Goal: Obtain resource: Obtain resource

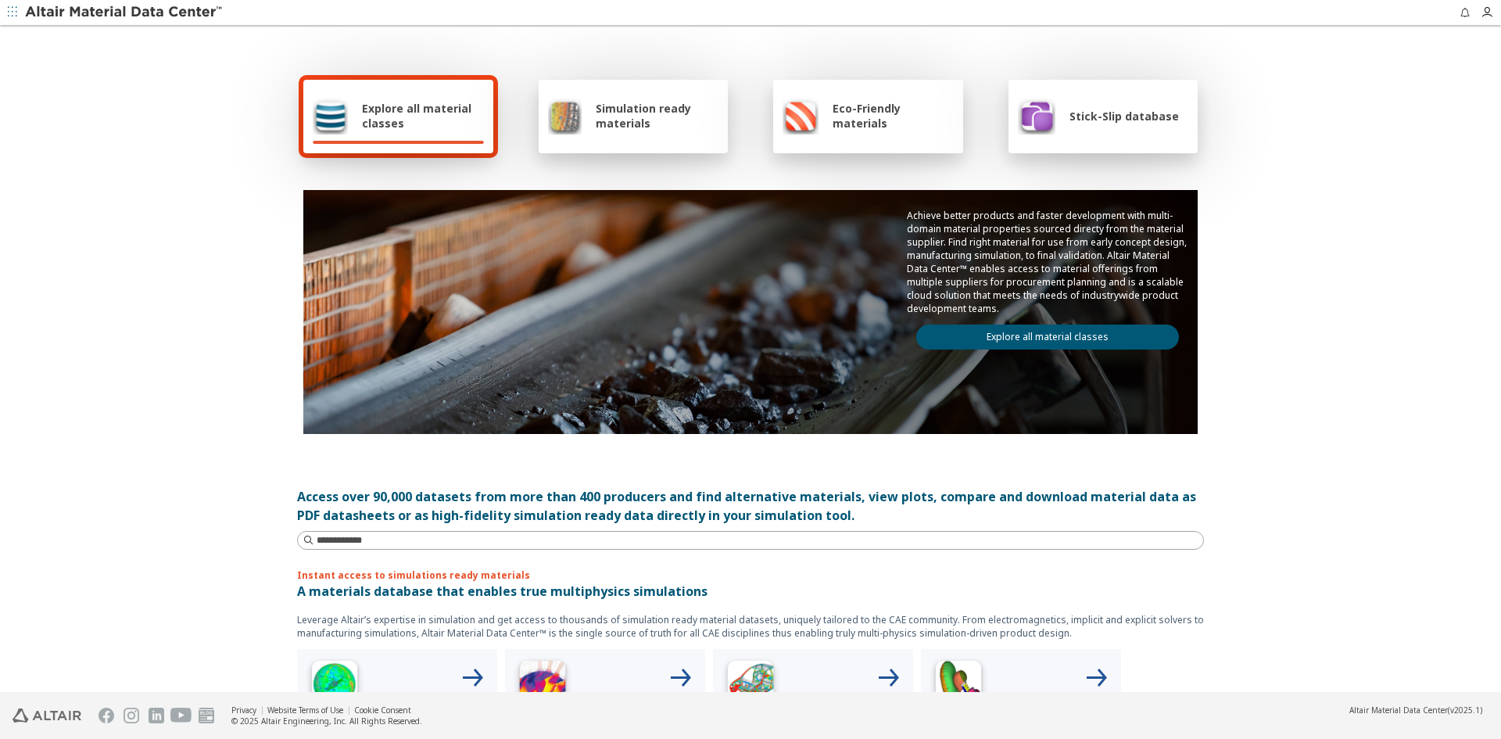
click at [1043, 331] on link "Explore all material classes" at bounding box center [1047, 336] width 263 height 25
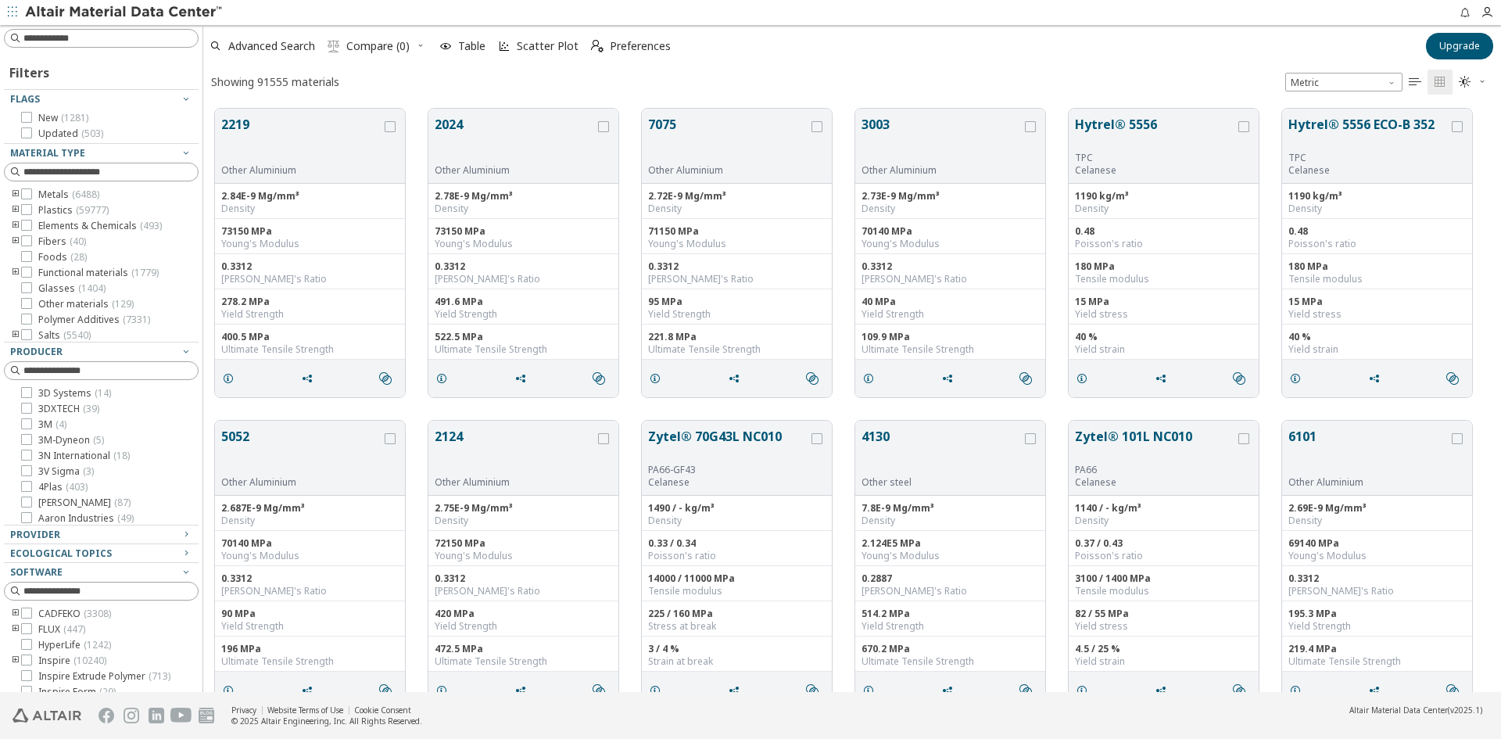
scroll to position [13, 13]
click at [686, 135] on button "7075" at bounding box center [728, 139] width 160 height 49
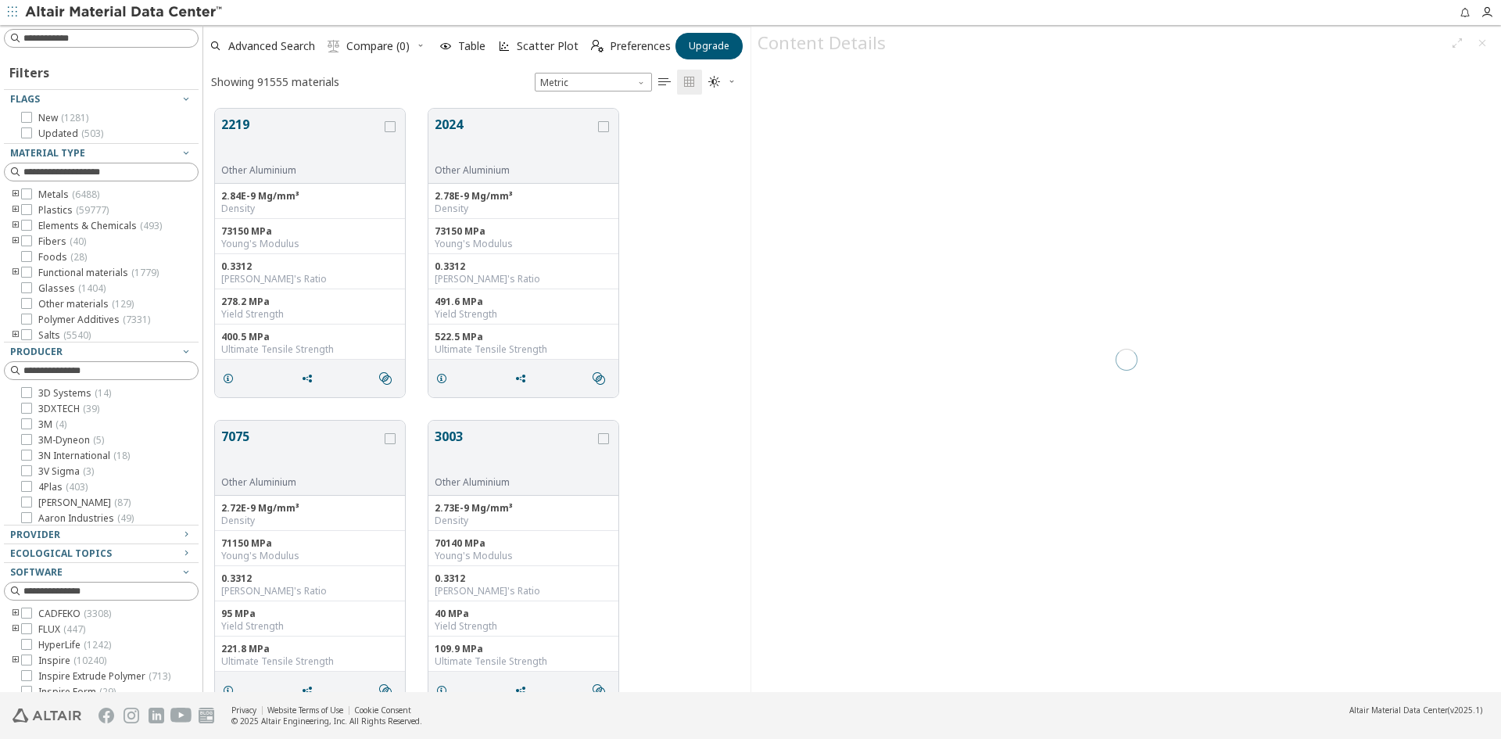
scroll to position [583, 535]
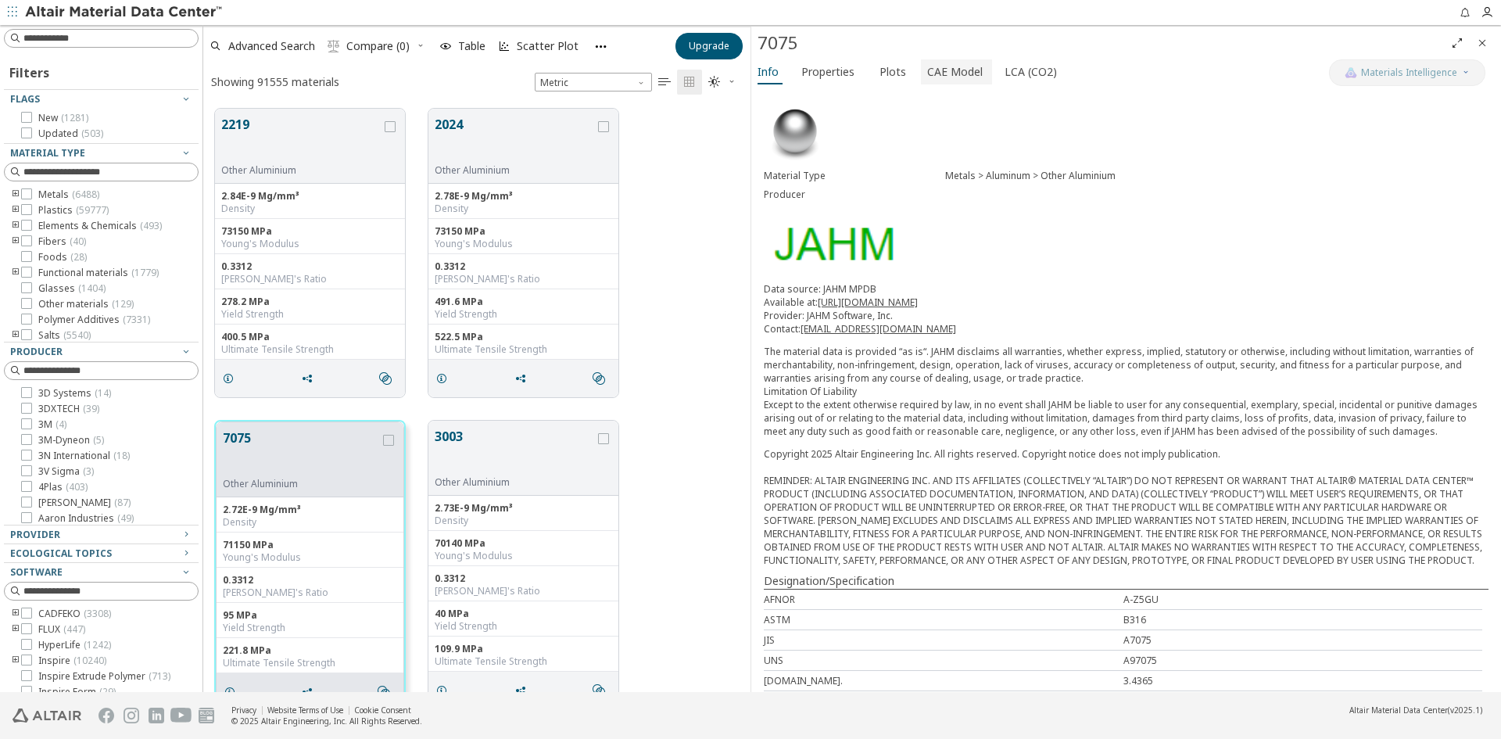
click at [968, 75] on span "CAE Model" at bounding box center [954, 71] width 55 height 25
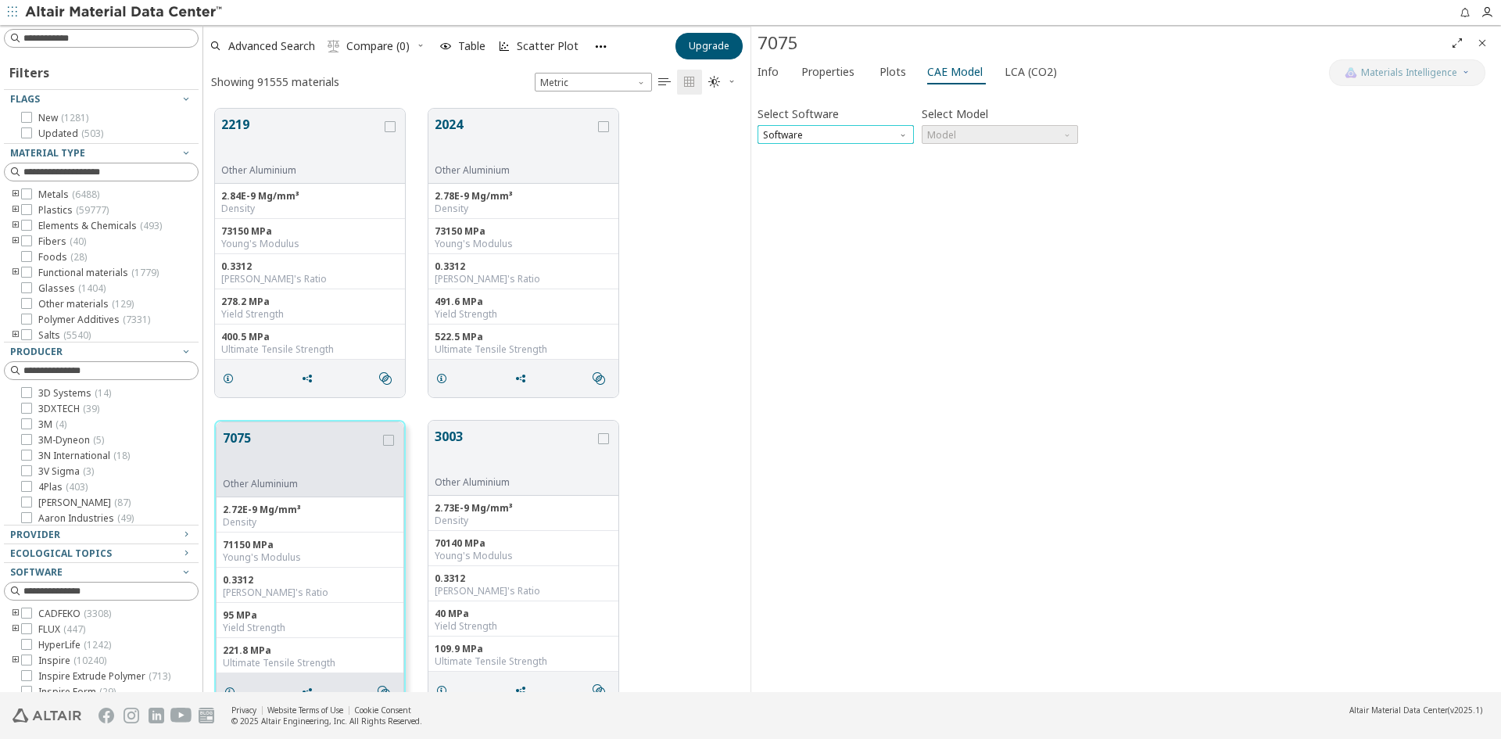
click at [871, 129] on span "Software" at bounding box center [835, 134] width 156 height 19
click at [825, 175] on span "OptiStruct" at bounding box center [836, 172] width 144 height 11
click at [975, 125] on span "Model" at bounding box center [999, 134] width 156 height 19
click at [952, 170] on span "MatS1" at bounding box center [942, 172] width 28 height 13
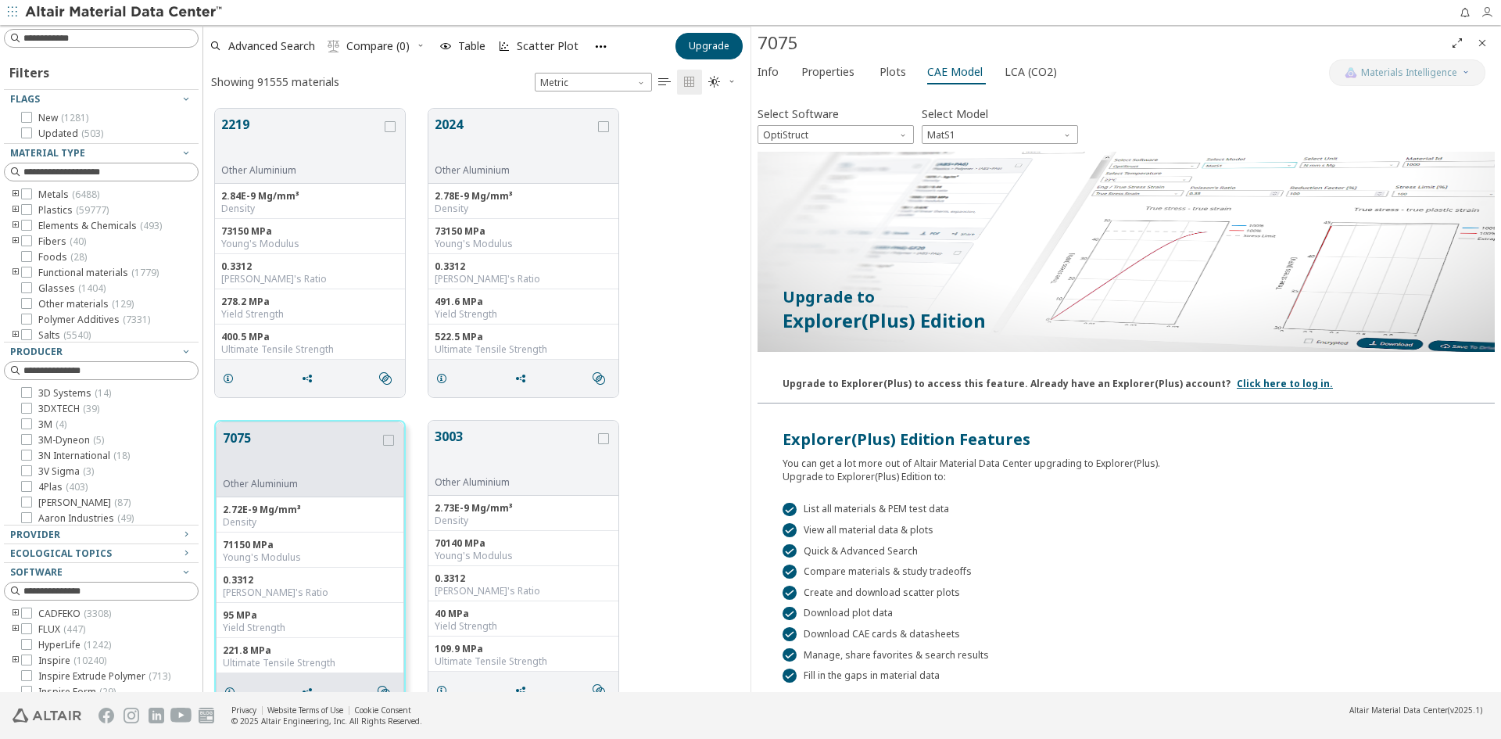
click at [1487, 9] on icon "button" at bounding box center [1486, 12] width 13 height 13
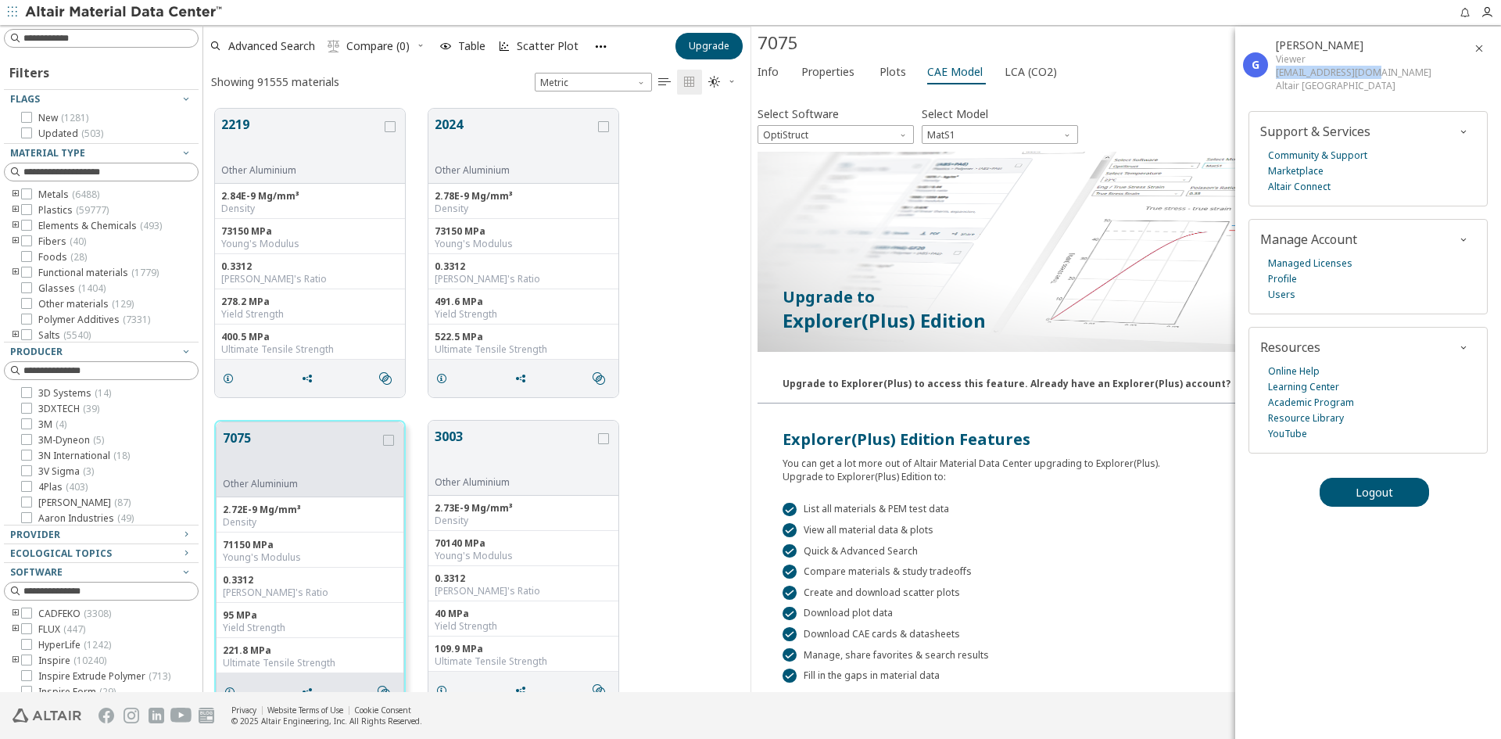
drag, startPoint x: 1277, startPoint y: 72, endPoint x: 1372, endPoint y: 70, distance: 94.6
click at [1372, 70] on div "[EMAIL_ADDRESS][DOMAIN_NAME]" at bounding box center [1353, 72] width 156 height 13
copy div "[EMAIL_ADDRESS][DOMAIN_NAME]"
click at [1345, 73] on div "[EMAIL_ADDRESS][DOMAIN_NAME]" at bounding box center [1353, 72] width 156 height 13
click at [1311, 262] on link "Managed Licenses" at bounding box center [1310, 264] width 84 height 16
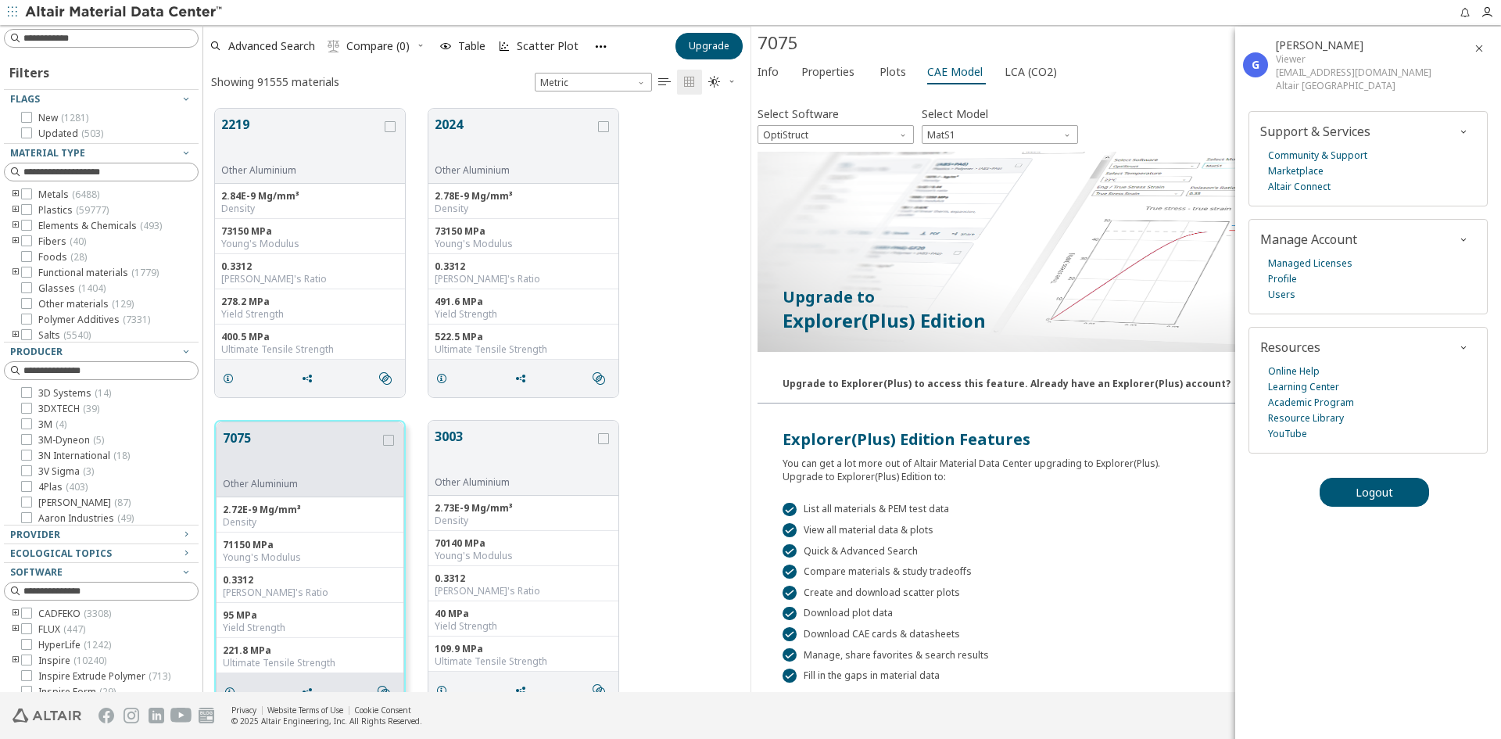
click at [1476, 47] on icon "button" at bounding box center [1478, 48] width 13 height 13
